Goal: Check status: Check status

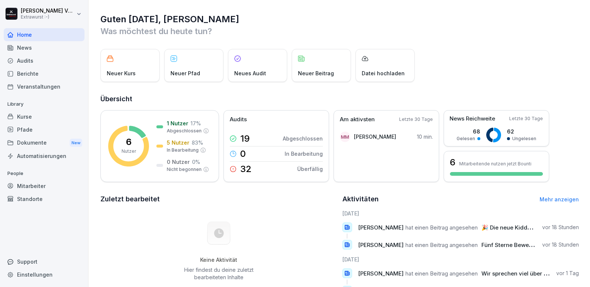
click at [45, 141] on div "Dokumente New" at bounding box center [44, 143] width 81 height 14
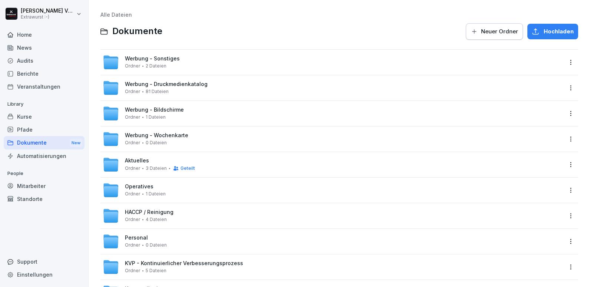
click at [36, 129] on div "Pfade" at bounding box center [44, 129] width 81 height 13
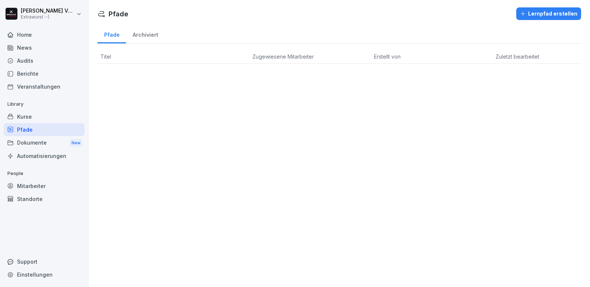
click at [24, 117] on div "Kurse" at bounding box center [44, 116] width 81 height 13
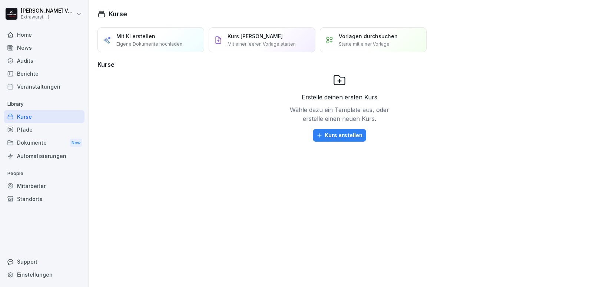
click at [373, 41] on p "Starte mit einer Vorlage" at bounding box center [363, 44] width 51 height 7
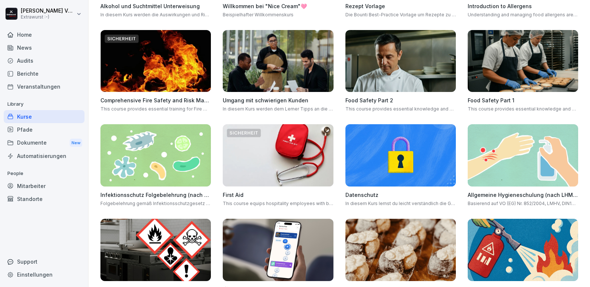
scroll to position [217, 0]
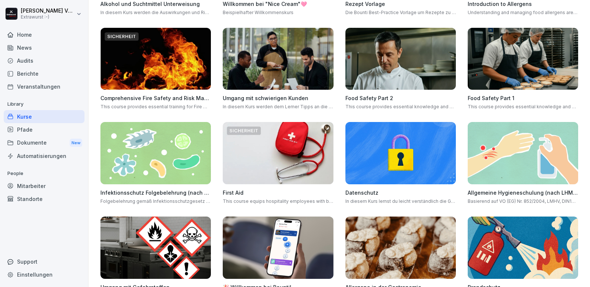
click at [142, 178] on div "Infektionsschutz Folgebelehrung (nach §43 IfSG) Folgebelehrung gemäß Infektions…" at bounding box center [155, 163] width 110 height 83
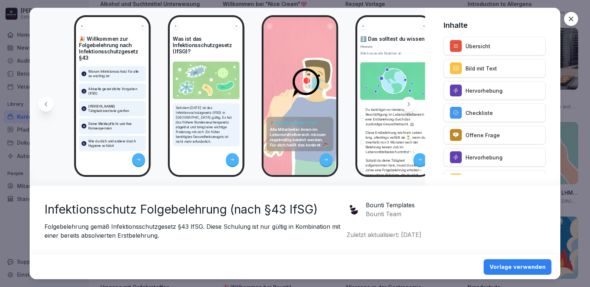
click at [327, 161] on icon at bounding box center [326, 159] width 4 height 4
click at [324, 159] on icon at bounding box center [326, 159] width 4 height 4
click at [309, 141] on p "Alle Mitarbeiter:innen im Lebensmittelbereich müssen regelmäßig belehrt werden.…" at bounding box center [299, 137] width 61 height 21
click at [303, 126] on div "❓ Warum ist das wichtig für dich? Alle Mitarbeiter:innen im Lebensmittelbereich…" at bounding box center [299, 134] width 67 height 34
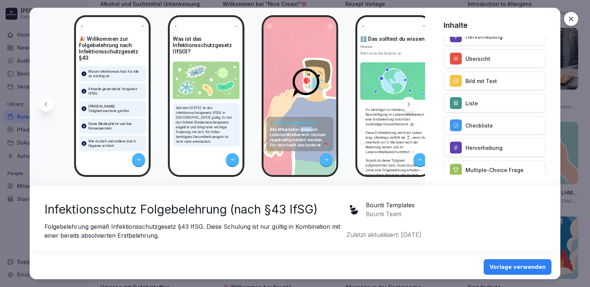
scroll to position [612, 0]
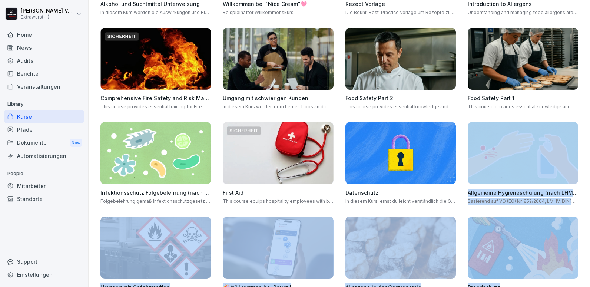
drag, startPoint x: 585, startPoint y: 117, endPoint x: 580, endPoint y: 134, distance: 18.2
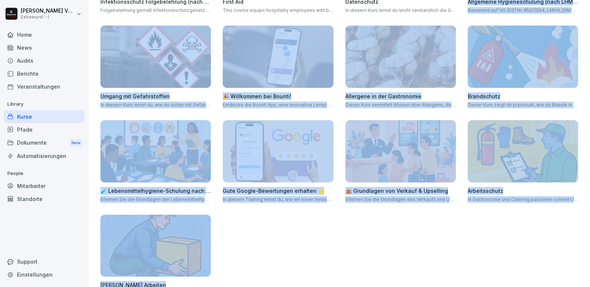
scroll to position [430, 0]
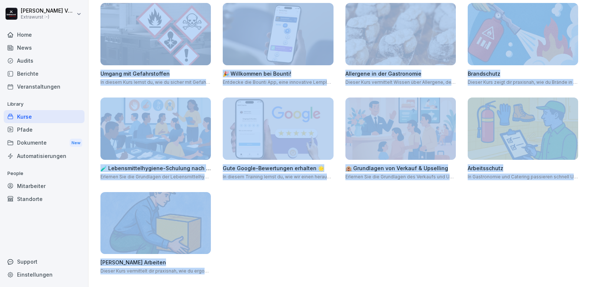
click at [25, 120] on div "Kurse" at bounding box center [44, 116] width 81 height 13
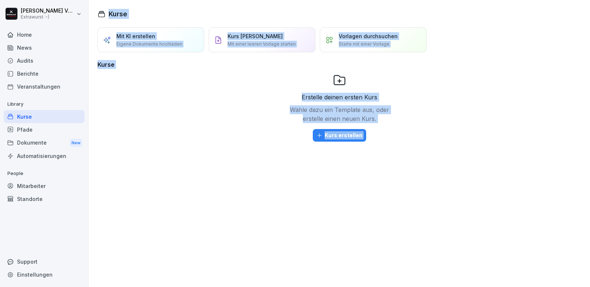
click at [153, 109] on div "Erstelle deinen ersten Kurs Wähle dazu ein Template aus, oder erstelle einen ne…" at bounding box center [338, 125] width 483 height 104
drag, startPoint x: 153, startPoint y: 109, endPoint x: 151, endPoint y: 39, distance: 69.6
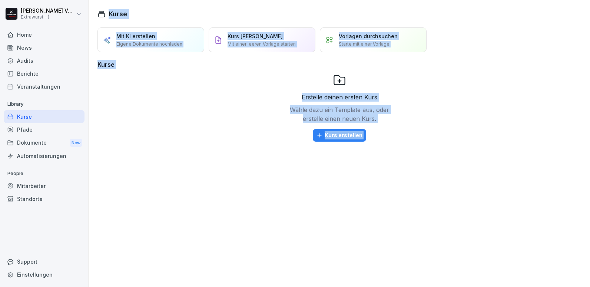
click at [151, 39] on p "Mit KI erstellen" at bounding box center [135, 36] width 39 height 8
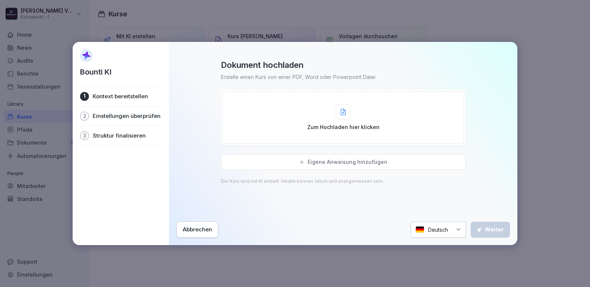
click at [209, 236] on button "Abbrechen" at bounding box center [197, 229] width 42 height 16
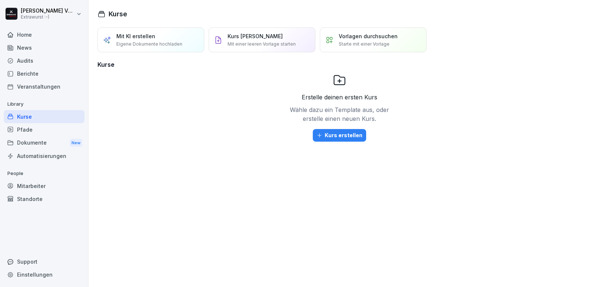
click at [33, 184] on div "Mitarbeiter" at bounding box center [44, 185] width 81 height 13
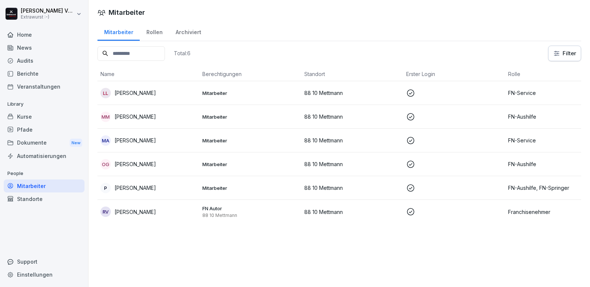
click at [143, 138] on p "[PERSON_NAME]" at bounding box center [134, 140] width 41 height 8
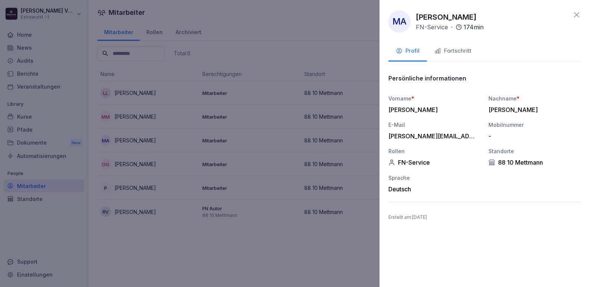
click at [576, 14] on icon at bounding box center [576, 14] width 9 height 9
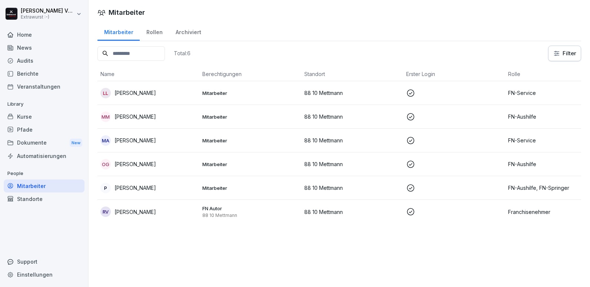
click at [26, 118] on div "Kurse" at bounding box center [44, 116] width 81 height 13
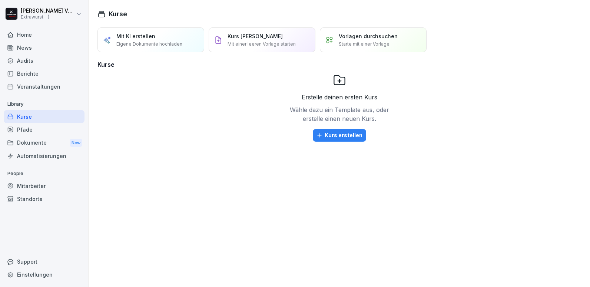
click at [343, 45] on p "Starte mit einer Vorlage" at bounding box center [363, 44] width 51 height 7
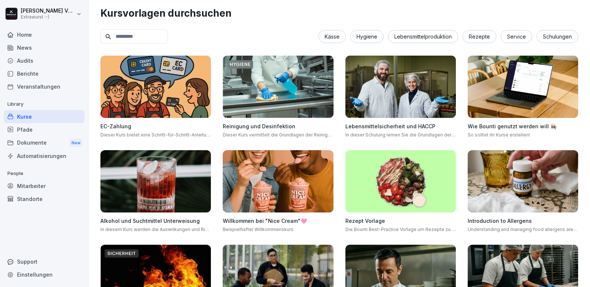
click at [394, 112] on img at bounding box center [400, 87] width 110 height 62
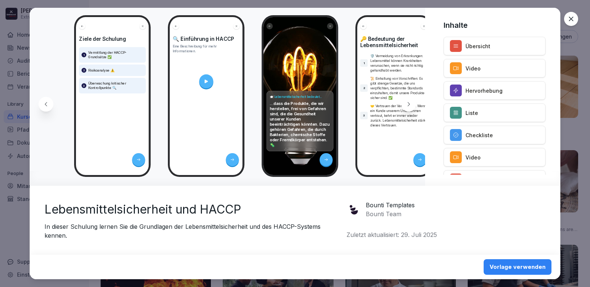
click at [420, 160] on icon at bounding box center [419, 159] width 4 height 4
click at [573, 19] on icon at bounding box center [570, 18] width 7 height 7
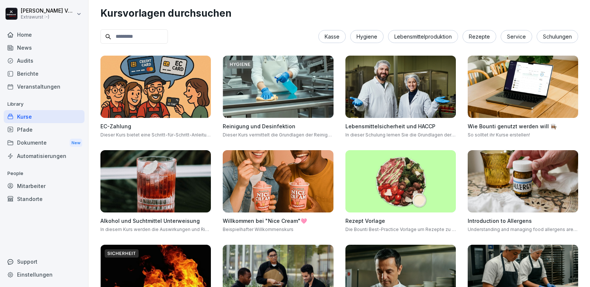
click at [32, 14] on html "[PERSON_NAME] Extrawurst :-) Home News Audits Berichte Veranstaltungen Library …" at bounding box center [295, 143] width 590 height 287
click at [280, 30] on html "[PERSON_NAME] Extrawurst :-) Home News Audits Berichte Veranstaltungen Library …" at bounding box center [295, 143] width 590 height 287
click at [28, 128] on div "Pfade" at bounding box center [44, 129] width 81 height 13
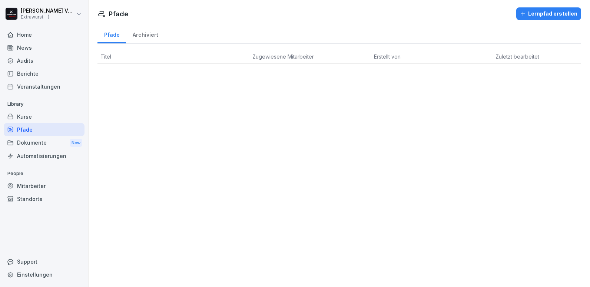
click at [30, 120] on div "Kurse" at bounding box center [44, 116] width 81 height 13
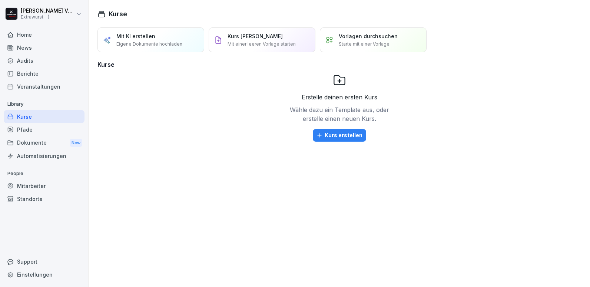
click at [22, 33] on div "Home" at bounding box center [44, 34] width 81 height 13
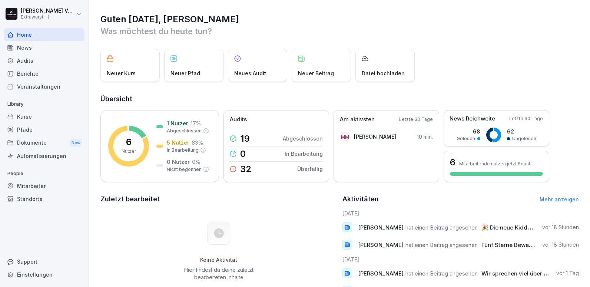
click at [23, 187] on div "Mitarbeiter" at bounding box center [44, 185] width 81 height 13
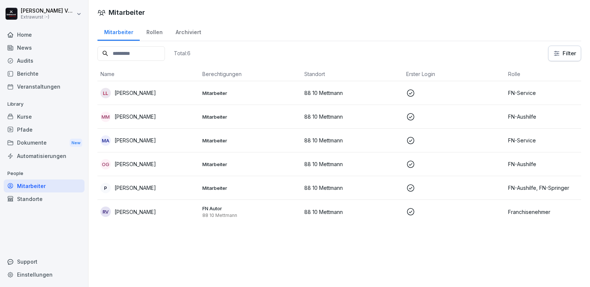
click at [223, 186] on p "Mitarbeiter" at bounding box center [250, 187] width 96 height 7
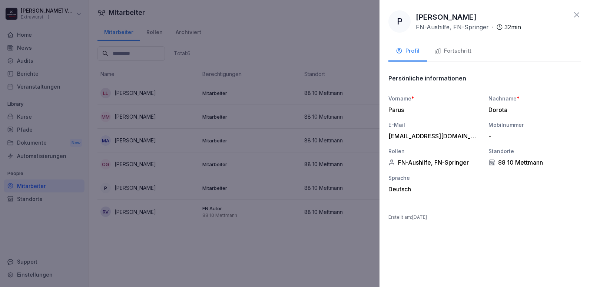
click at [458, 51] on div "Fortschritt" at bounding box center [452, 51] width 37 height 9
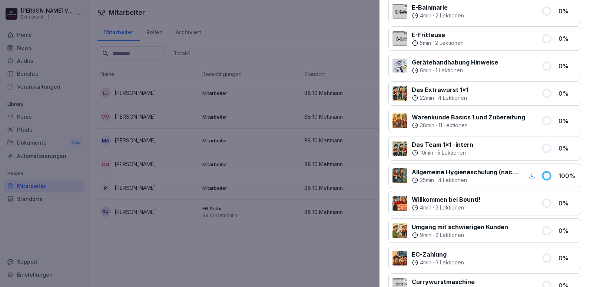
scroll to position [434, 0]
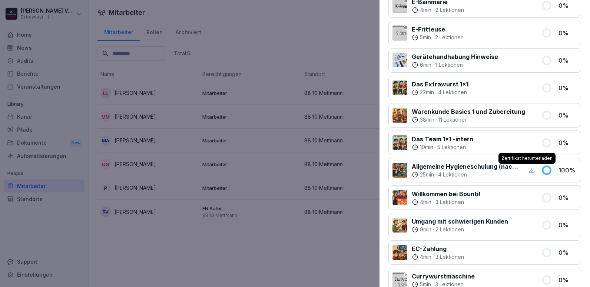
click at [529, 172] on icon "button" at bounding box center [532, 170] width 6 height 6
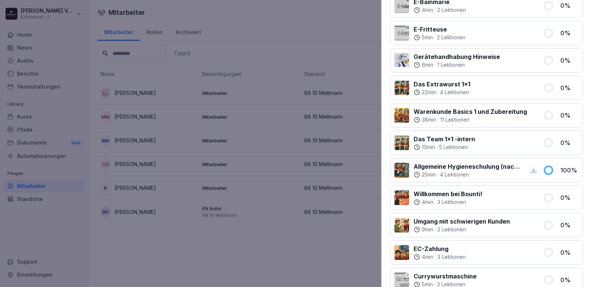
click at [61, 41] on div at bounding box center [295, 143] width 590 height 287
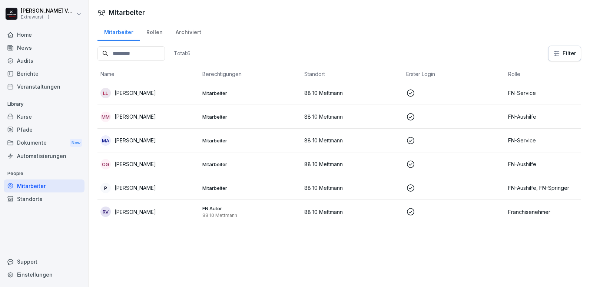
click at [135, 119] on p "[PERSON_NAME]" at bounding box center [134, 117] width 41 height 8
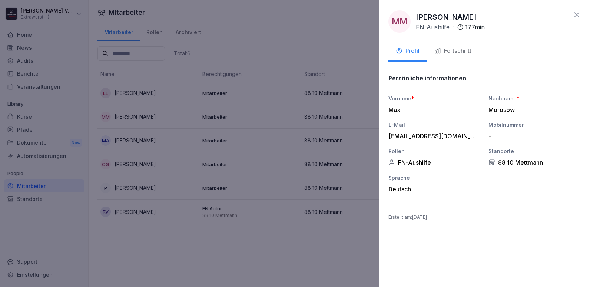
click at [461, 49] on div "Fortschritt" at bounding box center [452, 51] width 37 height 9
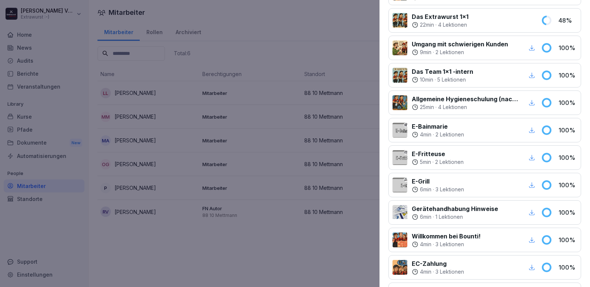
scroll to position [363, 0]
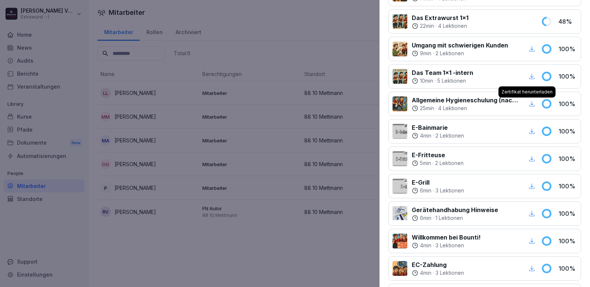
click at [528, 105] on icon "button" at bounding box center [531, 103] width 7 height 7
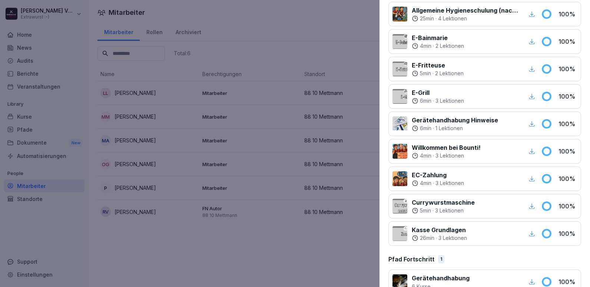
scroll to position [471, 0]
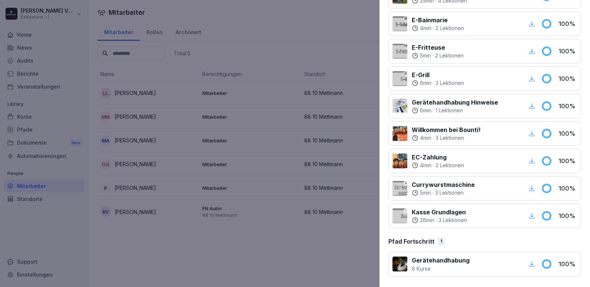
click at [288, 113] on div at bounding box center [295, 143] width 590 height 287
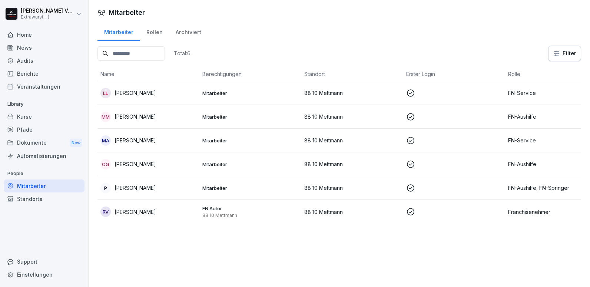
click at [141, 169] on td "OG [PERSON_NAME]" at bounding box center [148, 164] width 102 height 24
